Goal: Obtain resource: Download file/media

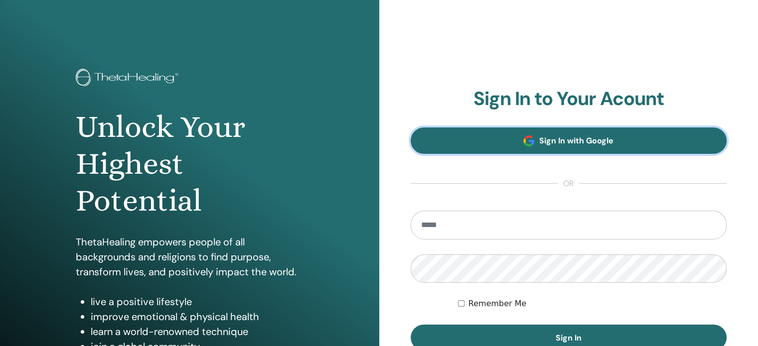
click at [526, 144] on span at bounding box center [528, 141] width 11 height 11
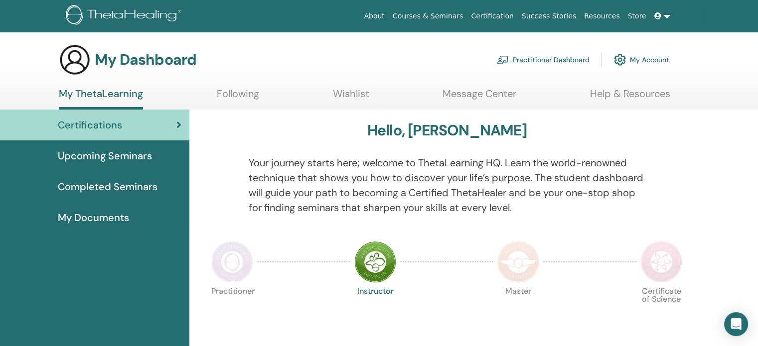
click at [88, 189] on span "Completed Seminars" at bounding box center [108, 186] width 100 height 15
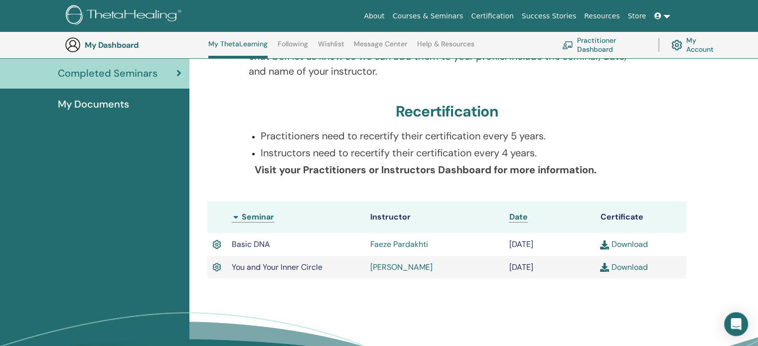
scroll to position [153, 0]
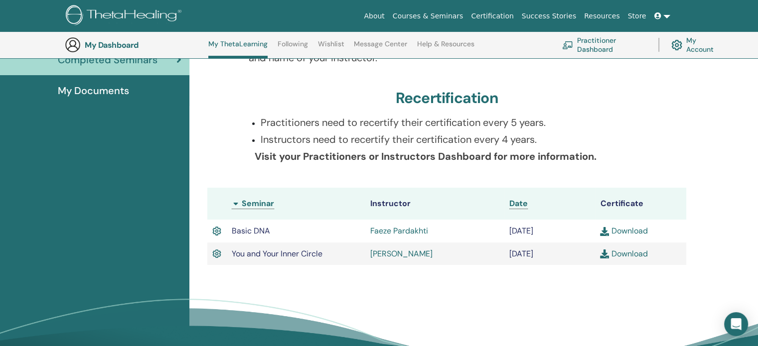
click at [621, 252] on link "Download" at bounding box center [623, 254] width 47 height 10
